Goal: Transaction & Acquisition: Book appointment/travel/reservation

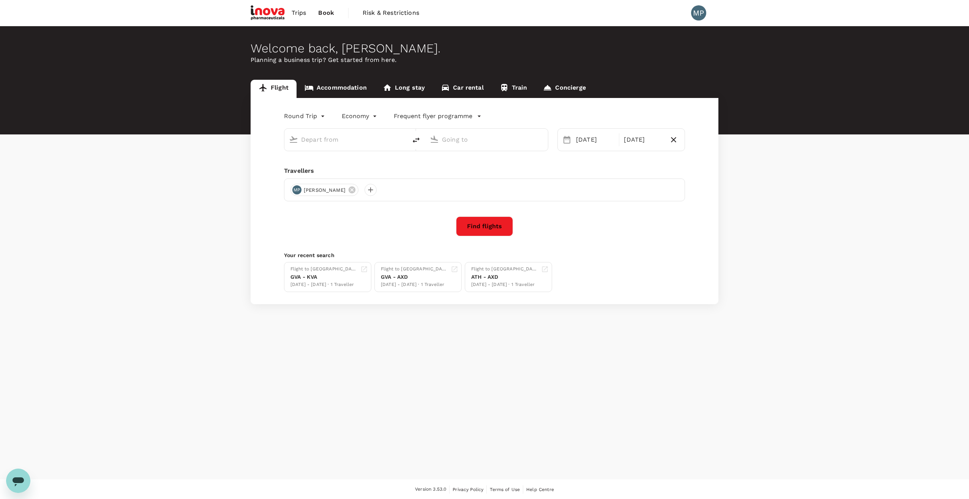
type input "Geneva Intl (GVA)"
type input "Makedonia (SKG)"
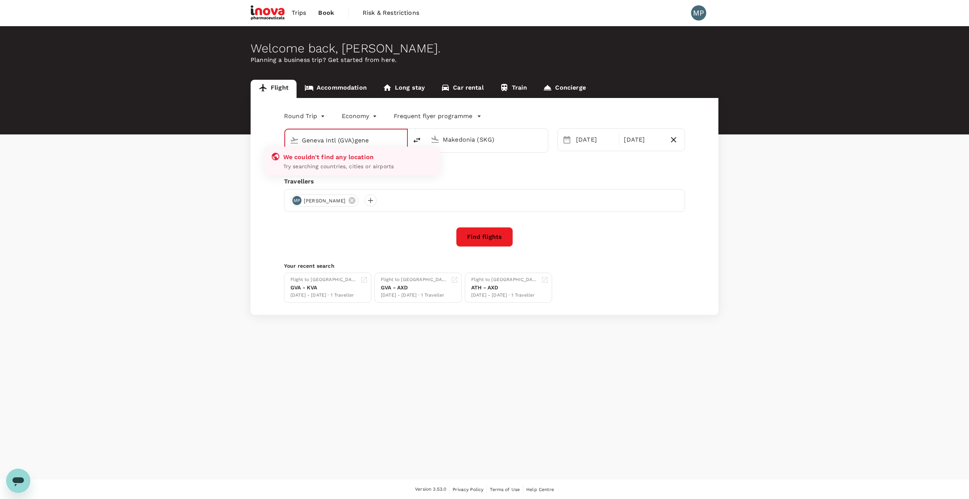
click at [338, 141] on input "Geneva Intl (GVA)gene" at bounding box center [346, 140] width 89 height 12
click at [300, 141] on div "Geneva Intl (GVA)gene" at bounding box center [351, 138] width 104 height 15
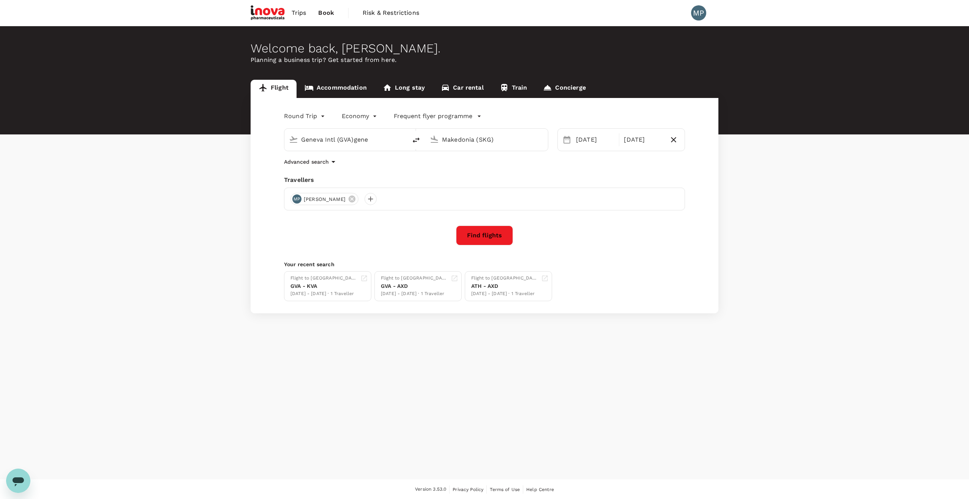
type input "Geneva Intl (GVA)"
click at [267, 197] on div "Round Trip roundtrip Economy economy Frequent flyer programme Geneva Intl (GVA)…" at bounding box center [485, 205] width 468 height 215
click at [475, 141] on input "Makedonia (SKG)" at bounding box center [487, 140] width 90 height 12
click at [457, 201] on p "Alexandroupoli Airport" at bounding box center [498, 198] width 134 height 8
type input "Alexandroupoli Airport (AXD)"
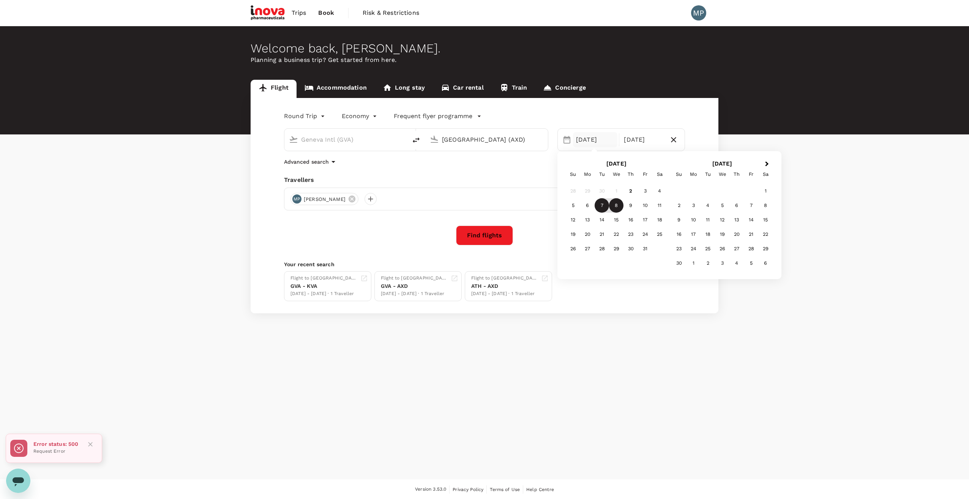
click at [601, 206] on div "7" at bounding box center [602, 205] width 14 height 14
click at [618, 208] on div "8" at bounding box center [616, 205] width 14 height 14
click at [487, 237] on button "Find flights" at bounding box center [484, 236] width 57 height 20
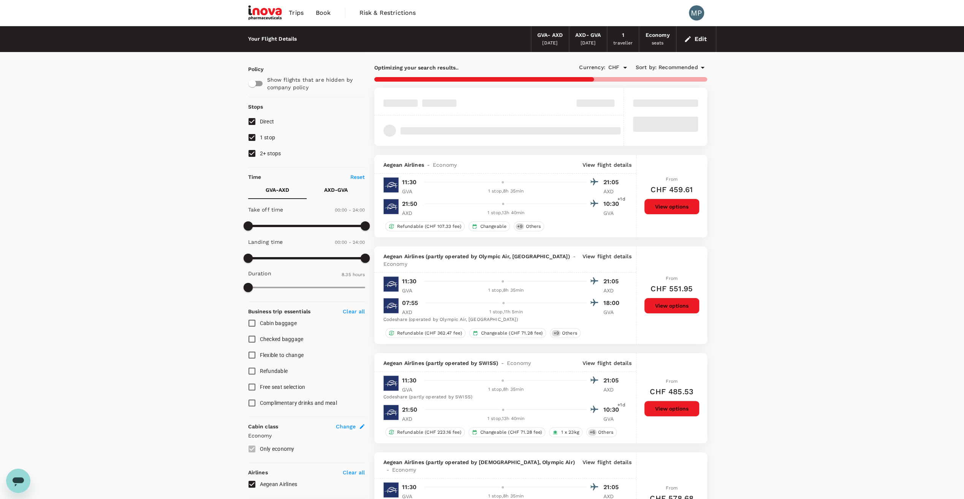
type input "1175"
checkbox input "false"
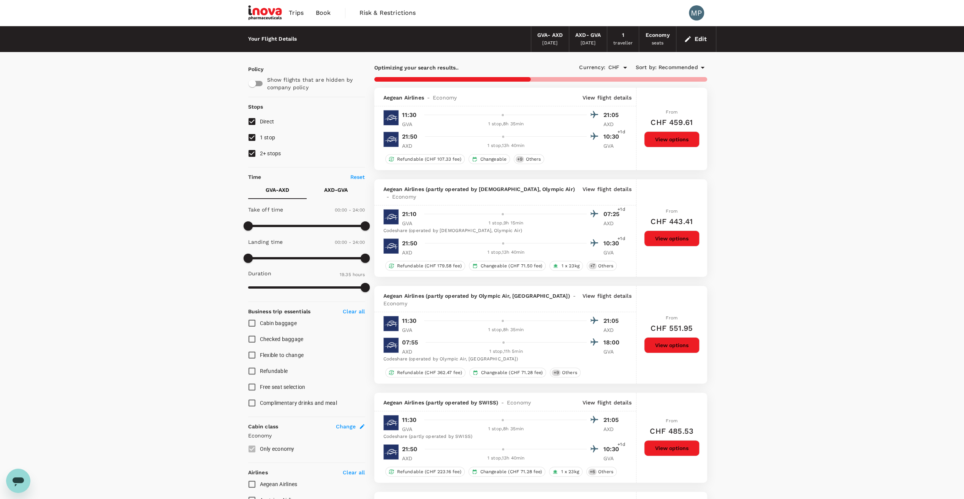
click at [604, 96] on p "View flight details" at bounding box center [606, 98] width 49 height 8
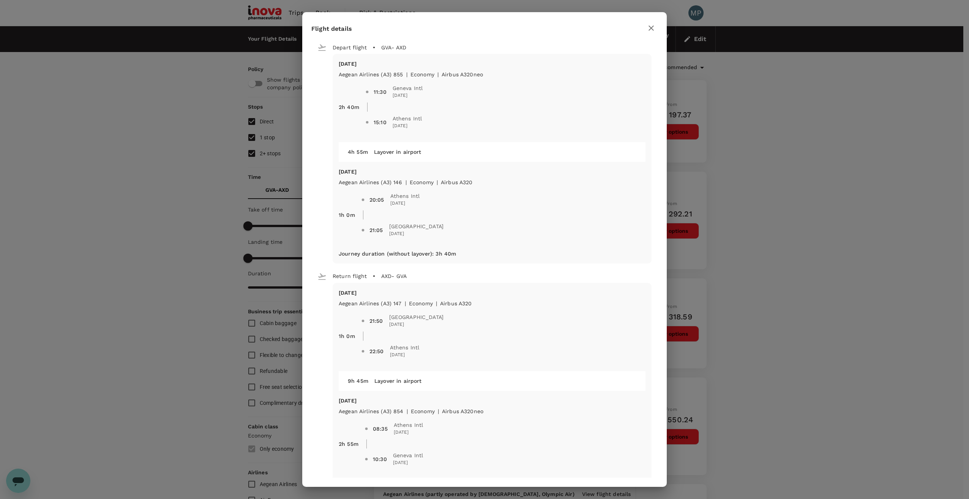
click at [852, 138] on div "Flight details Depart flight GVA - AXD Tue, 07 Oct Aegean Airlines (A3) 855 | e…" at bounding box center [484, 249] width 969 height 499
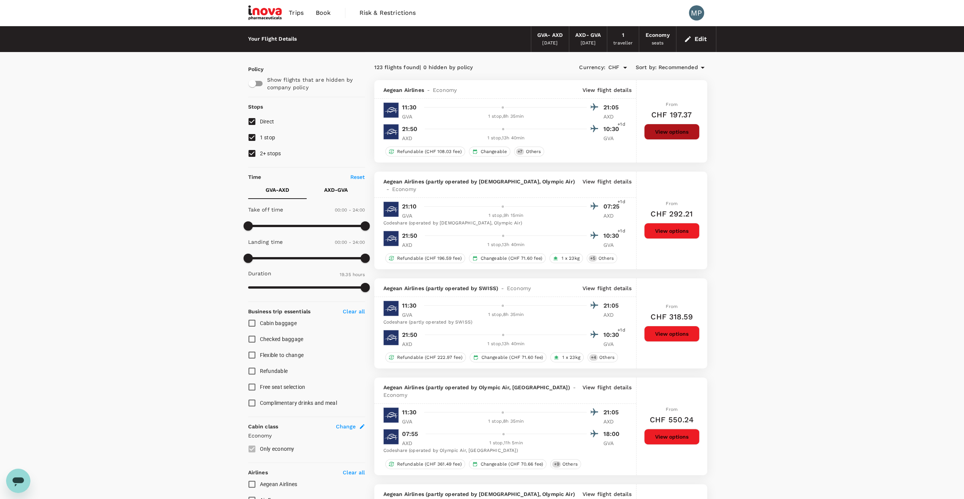
click at [679, 131] on button "View options" at bounding box center [671, 132] width 55 height 16
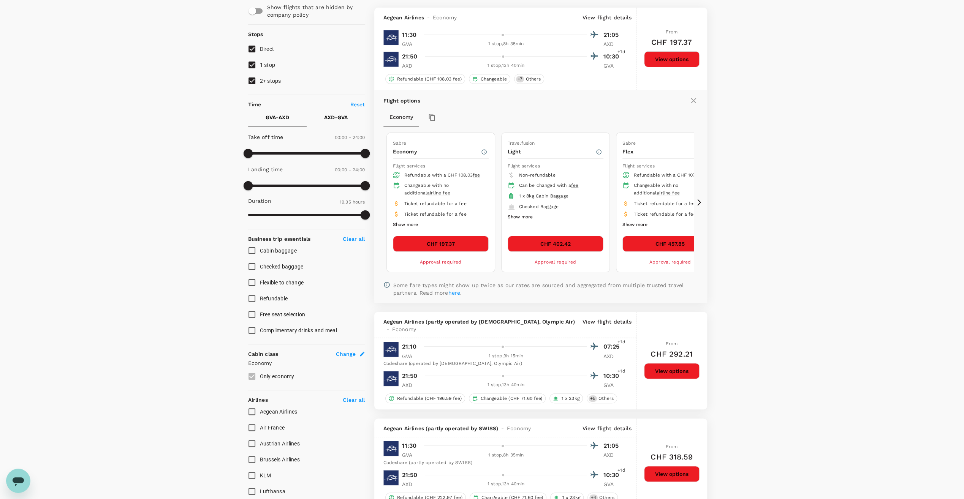
scroll to position [80, 0]
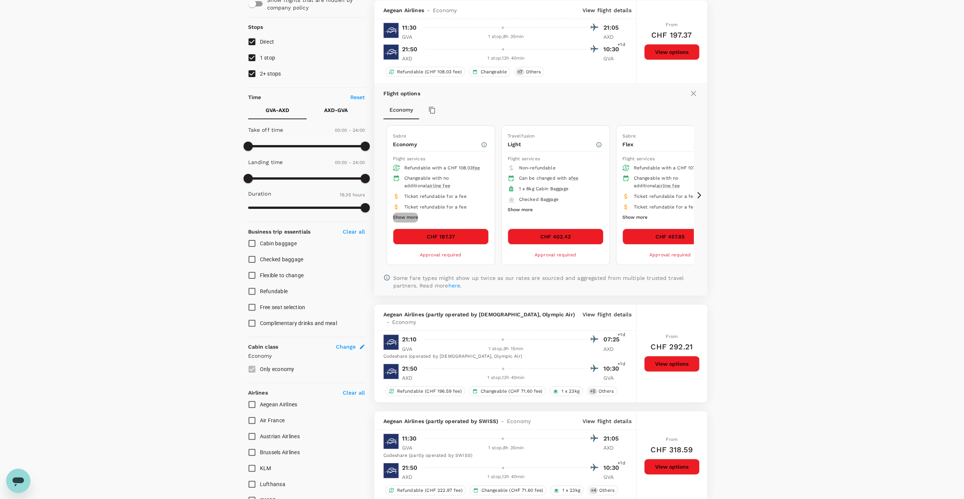
click at [404, 214] on button "Show more" at bounding box center [405, 218] width 25 height 10
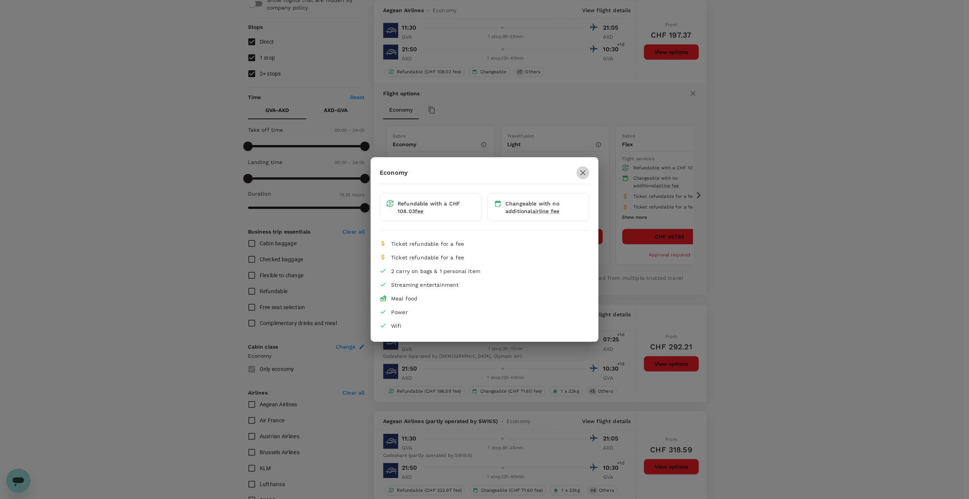
click at [586, 174] on icon "button" at bounding box center [582, 172] width 9 height 9
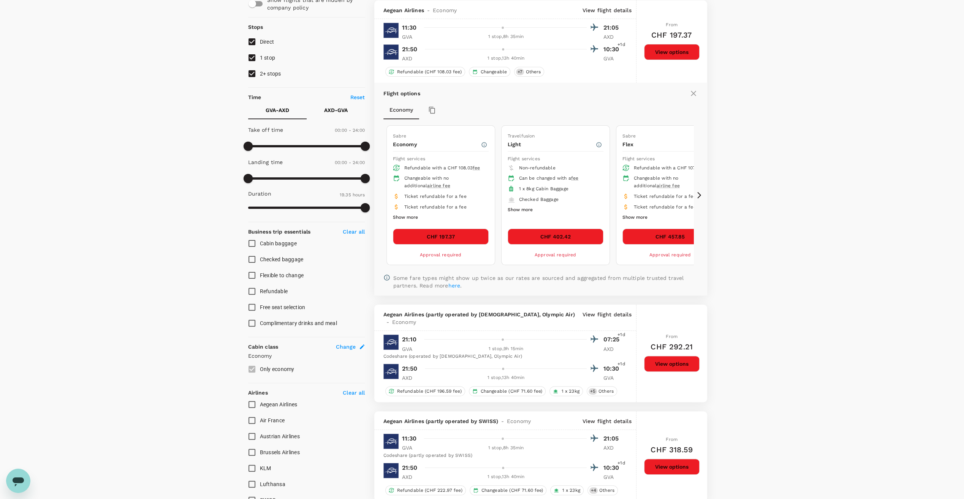
click at [700, 194] on icon at bounding box center [699, 195] width 4 height 6
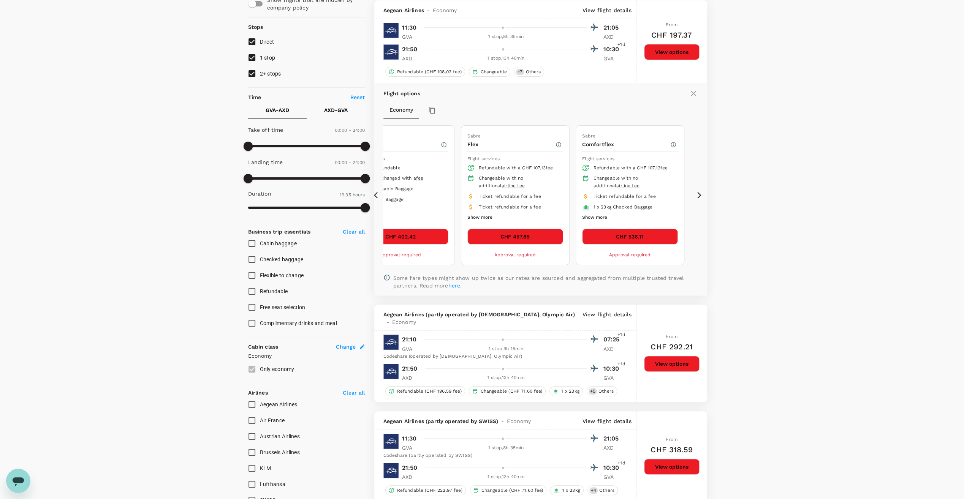
click at [374, 191] on icon at bounding box center [378, 195] width 8 height 8
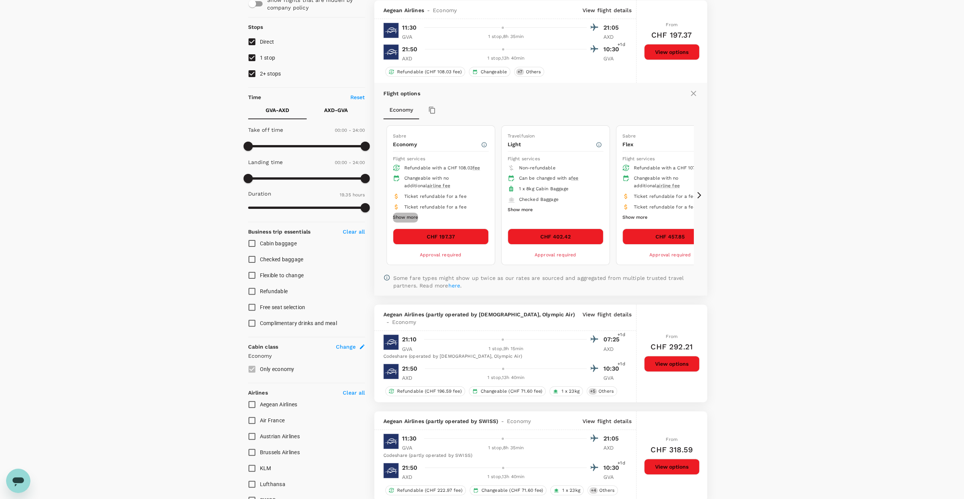
click at [410, 213] on button "Show more" at bounding box center [405, 218] width 25 height 10
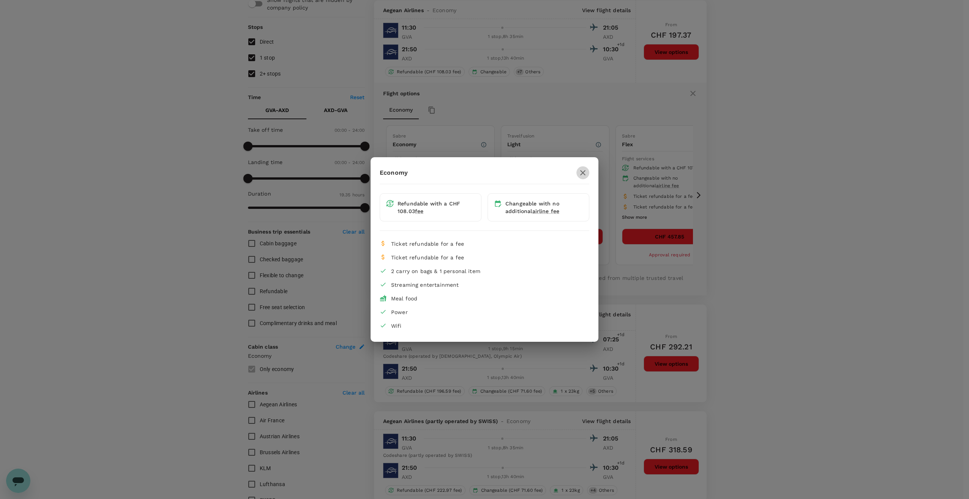
click at [581, 173] on icon "button" at bounding box center [582, 172] width 9 height 9
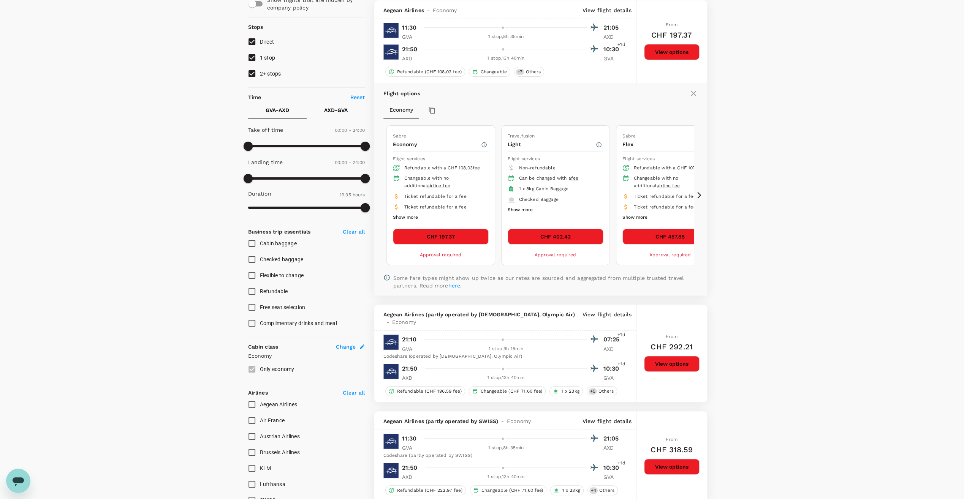
click at [439, 231] on button "CHF 197.37" at bounding box center [441, 237] width 96 height 16
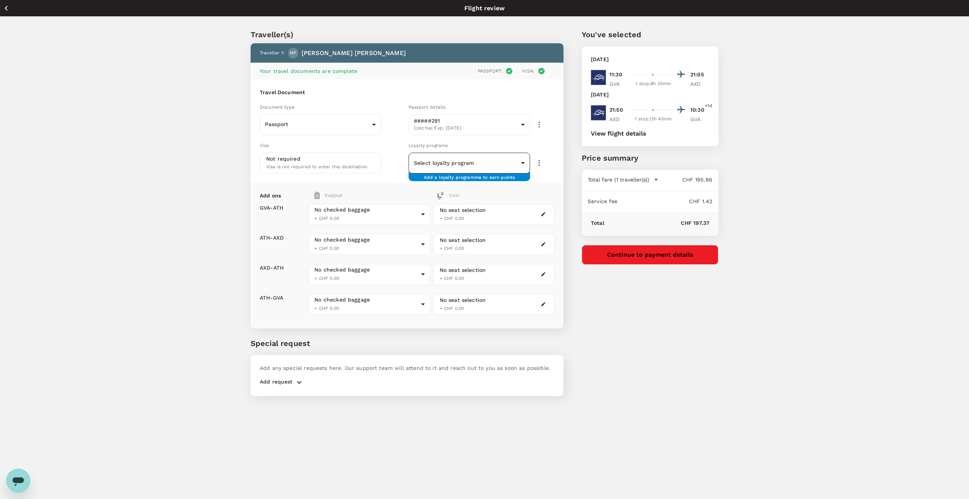
click at [519, 162] on body "Back to flight results Flight review Traveller(s) Traveller 1 : MP Michal Pauli…" at bounding box center [484, 260] width 969 height 520
click at [519, 162] on div at bounding box center [484, 249] width 969 height 499
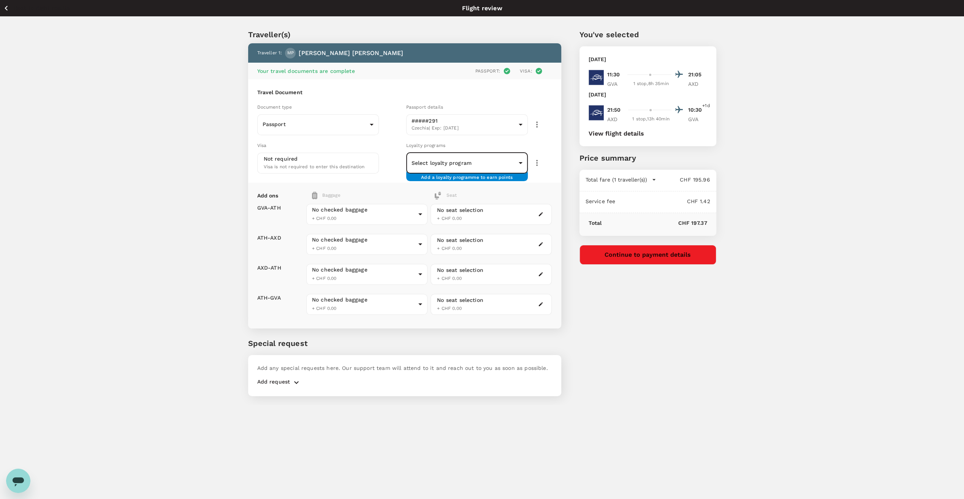
click at [532, 181] on div "Travel Document Document type Passport Passport ​ Passport details #####291 Cze…" at bounding box center [404, 130] width 313 height 103
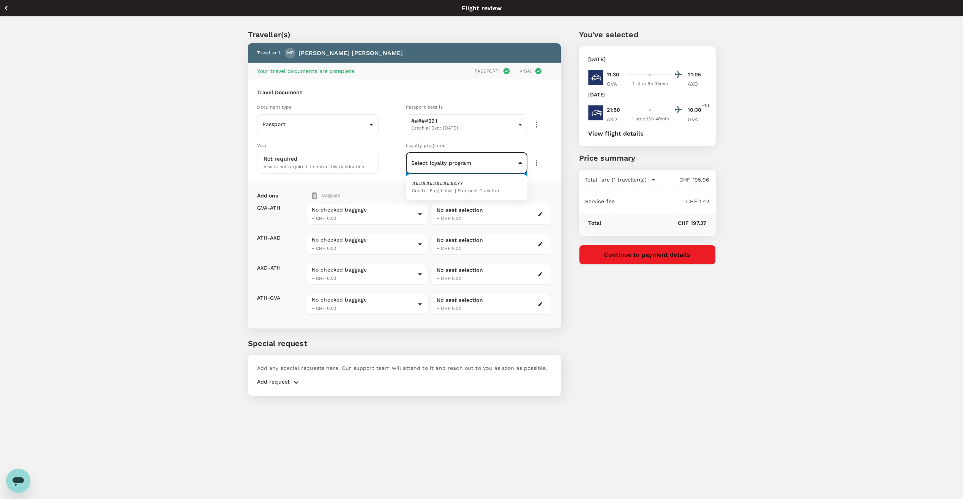
click at [519, 162] on body "Back to flight results Flight review Traveller(s) Traveller 1 : MP Michal Pauli…" at bounding box center [484, 260] width 969 height 520
click at [434, 183] on p "############477" at bounding box center [456, 184] width 88 height 8
type input "83c329d0-ba82-4266-917b-9b125a563c8c"
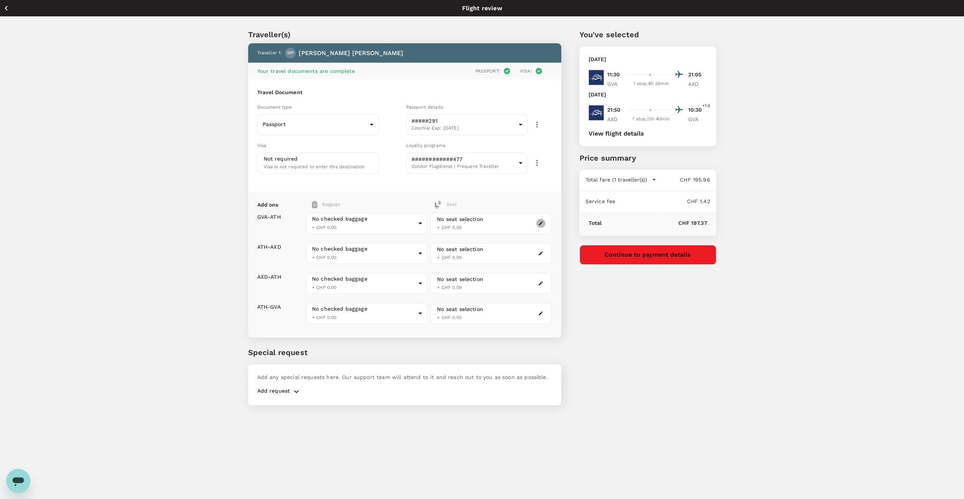
click at [540, 223] on icon "button" at bounding box center [541, 223] width 4 height 4
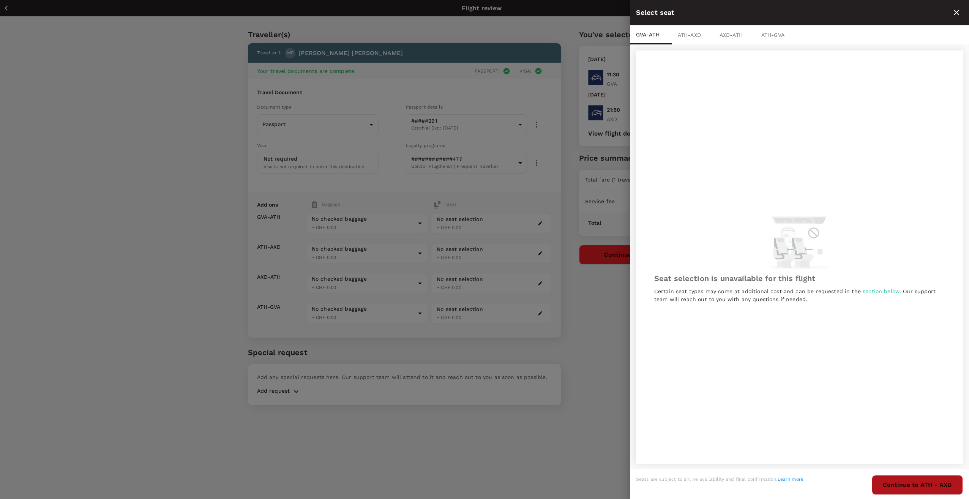
click at [897, 484] on button "Continue to ATH - AXD" at bounding box center [917, 485] width 91 height 20
click at [959, 11] on icon "close" at bounding box center [956, 12] width 9 height 9
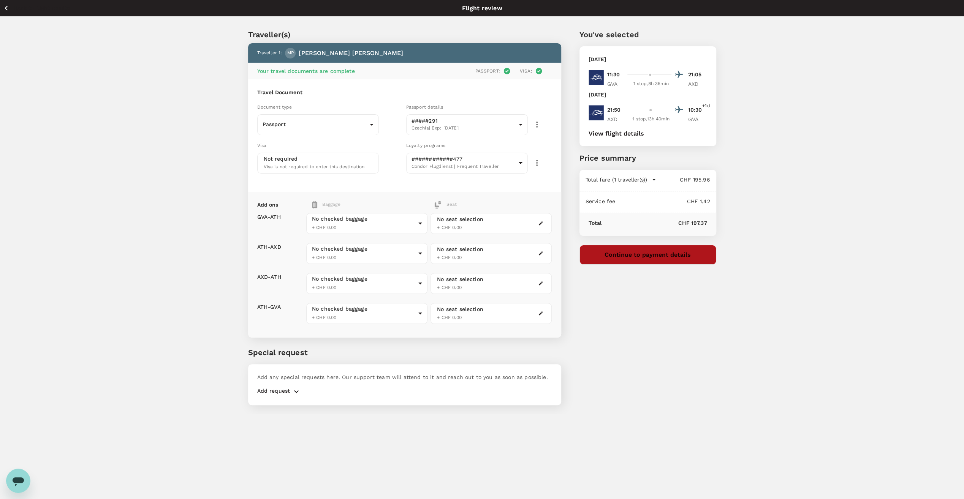
click at [635, 255] on button "Continue to payment details" at bounding box center [647, 255] width 137 height 20
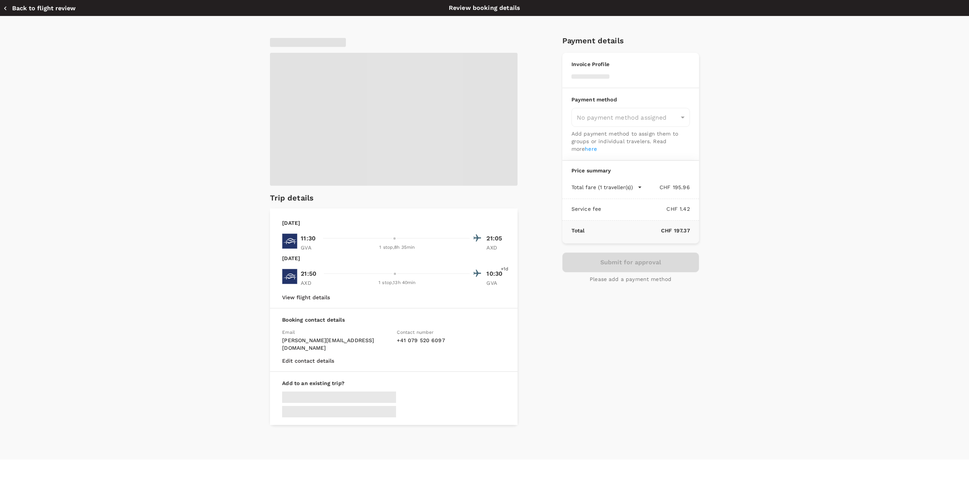
type input "9f95ae1d-343d-45c5-87ec-5b8a42a6babd"
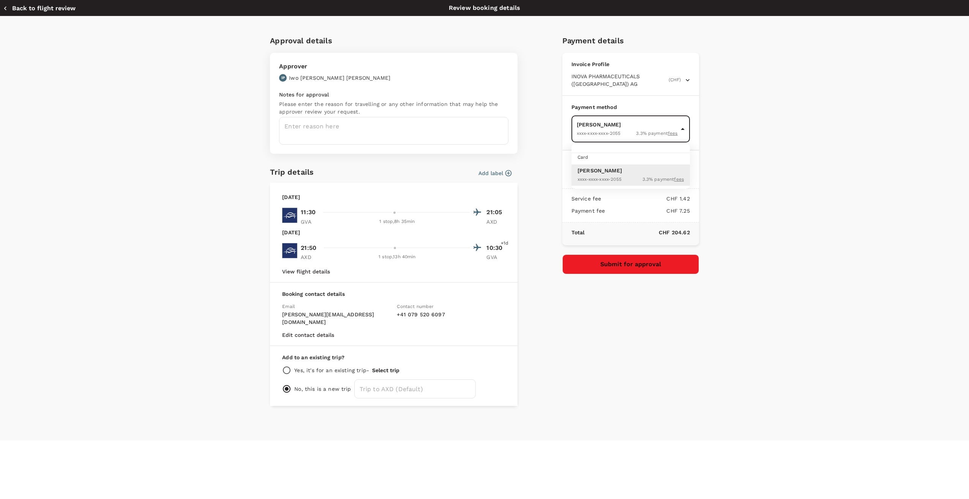
click at [683, 128] on body "Back to flight results Flight review Traveller(s) Traveller 1 : MP Michal Pauli…" at bounding box center [484, 260] width 969 height 520
click at [683, 128] on div at bounding box center [484, 249] width 969 height 499
click at [329, 126] on textarea at bounding box center [393, 131] width 229 height 28
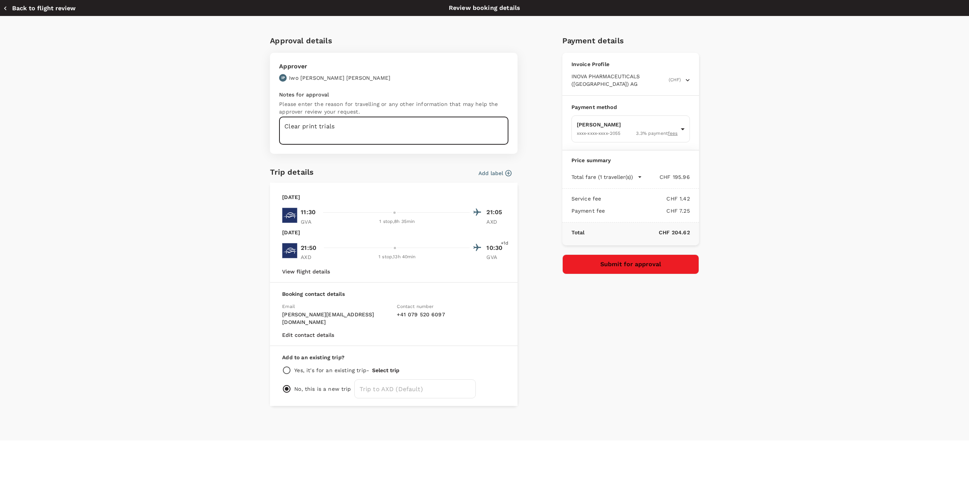
type textarea "Clear print trials"
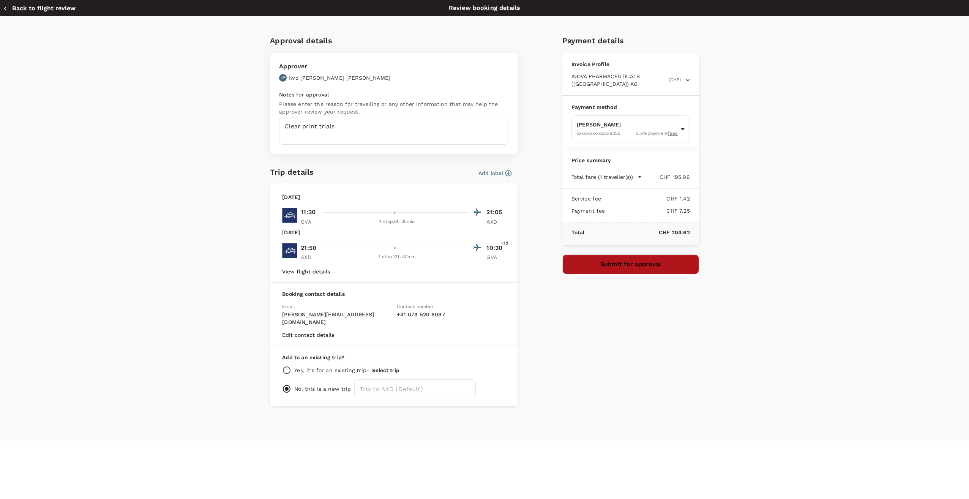
click at [611, 266] on button "Submit for approval" at bounding box center [630, 264] width 137 height 20
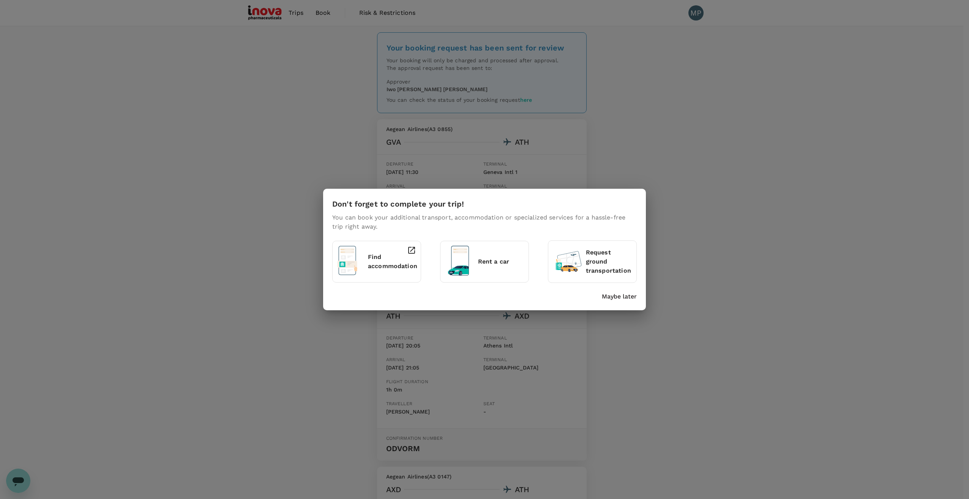
click at [370, 260] on p "Find accommodation" at bounding box center [392, 262] width 49 height 18
click at [276, 167] on div "Don't forget to complete your trip! You can book your additional transport, acc…" at bounding box center [484, 249] width 969 height 499
click at [614, 295] on p "Maybe later" at bounding box center [619, 296] width 35 height 9
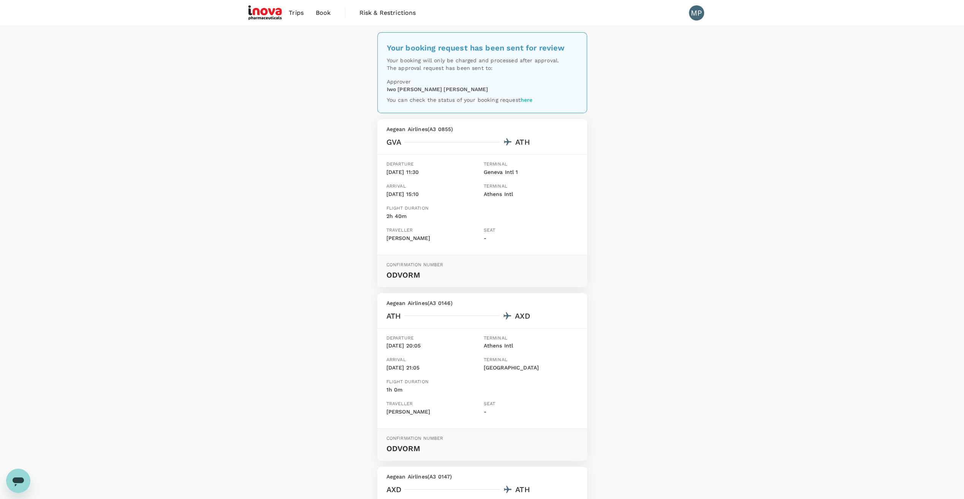
click at [297, 12] on span "Trips" at bounding box center [296, 12] width 15 height 9
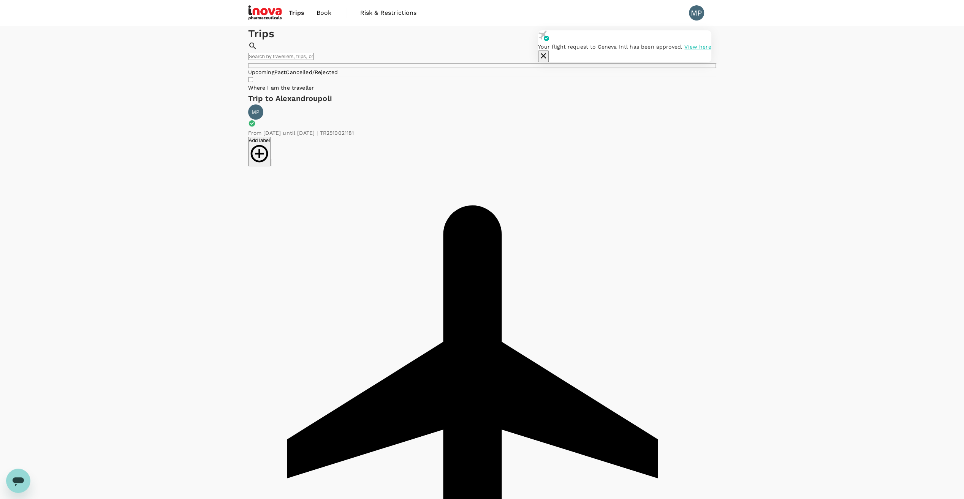
click at [548, 51] on icon "button" at bounding box center [543, 55] width 9 height 9
click at [286, 75] on link "Past" at bounding box center [280, 72] width 12 height 6
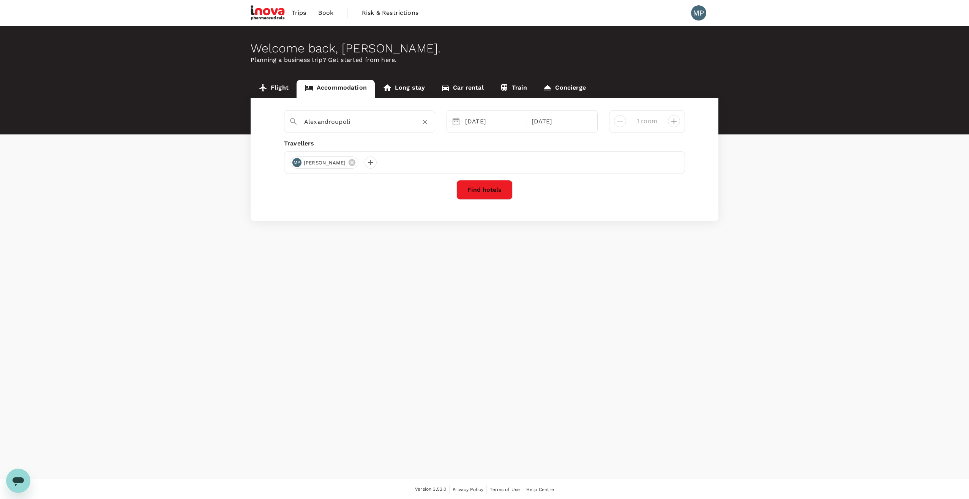
click at [378, 127] on input "Alexandroupoli" at bounding box center [356, 122] width 105 height 12
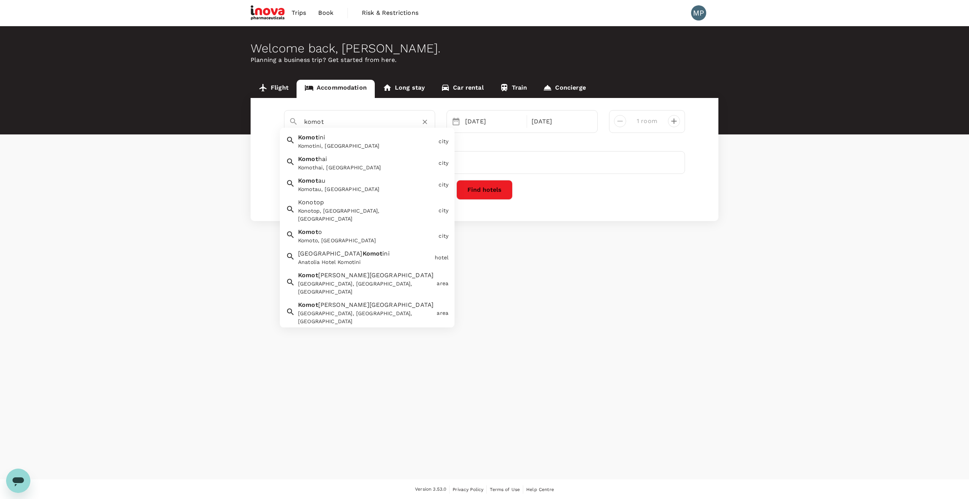
click at [315, 145] on div "Komotini, [GEOGRAPHIC_DATA]" at bounding box center [366, 146] width 137 height 8
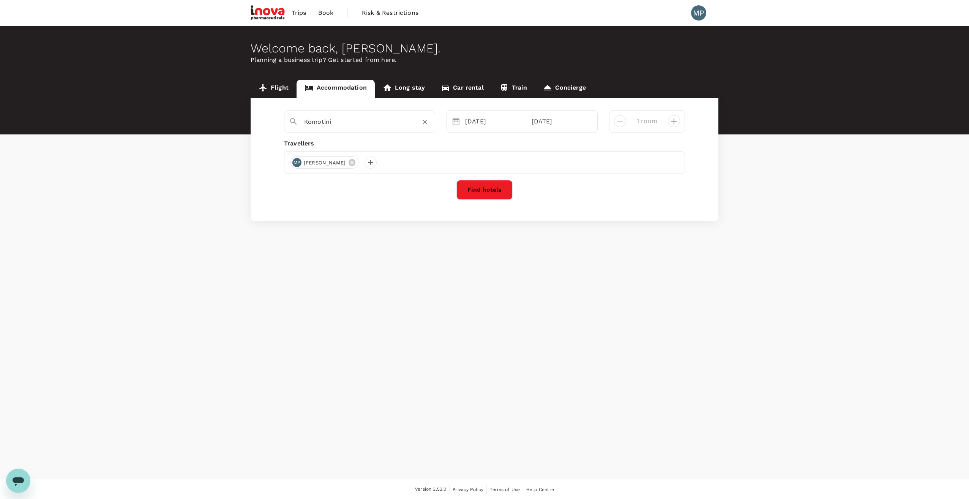
type input "Komotini"
click at [489, 193] on button "Find hotels" at bounding box center [485, 190] width 56 height 20
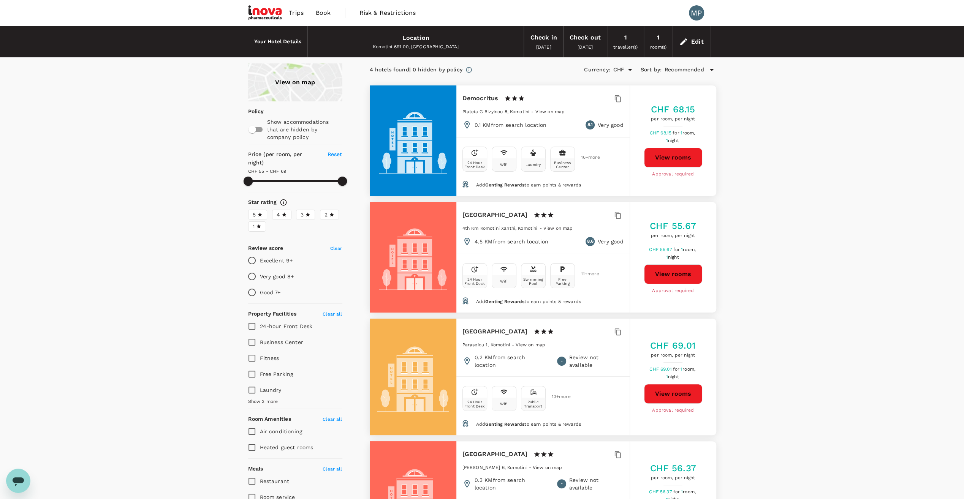
click at [560, 226] on span "View on map" at bounding box center [558, 228] width 30 height 5
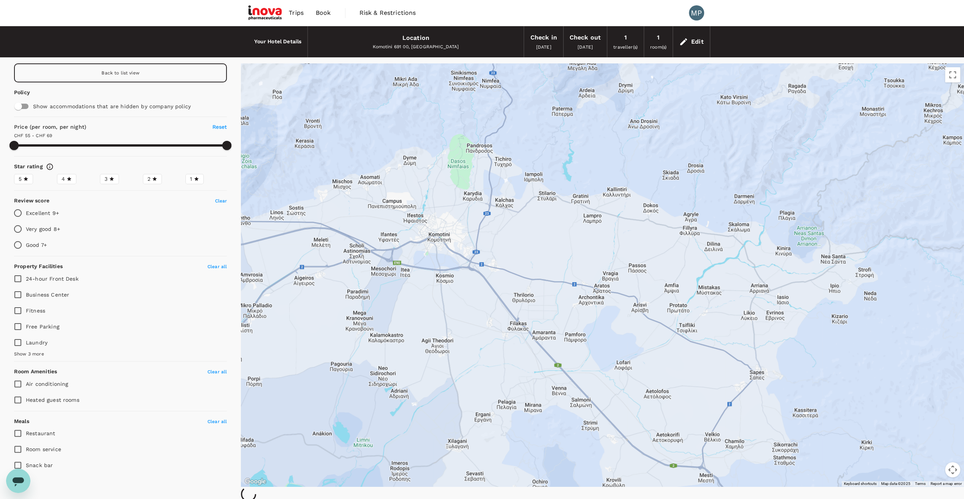
type input "68.33"
